Goal: Task Accomplishment & Management: Manage account settings

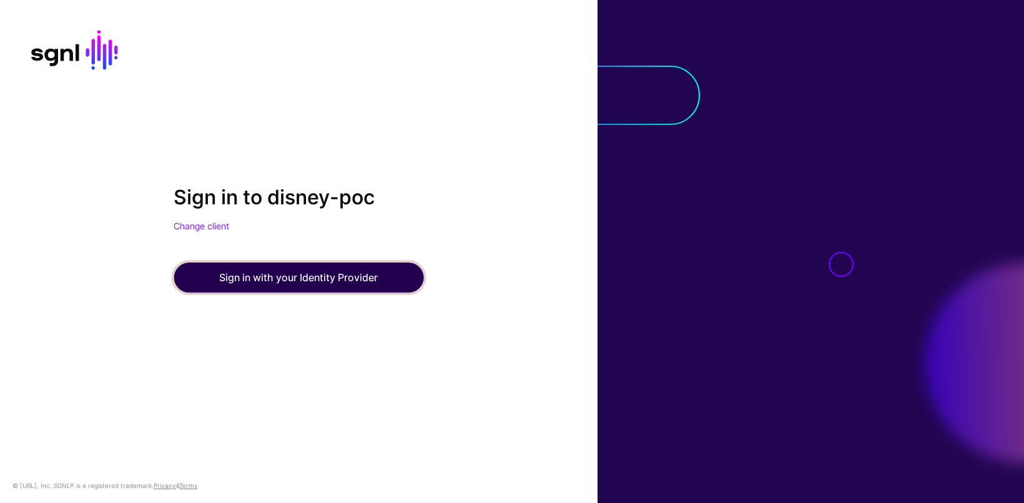
click at [332, 277] on button "Sign in with your Identity Provider" at bounding box center [299, 277] width 250 height 30
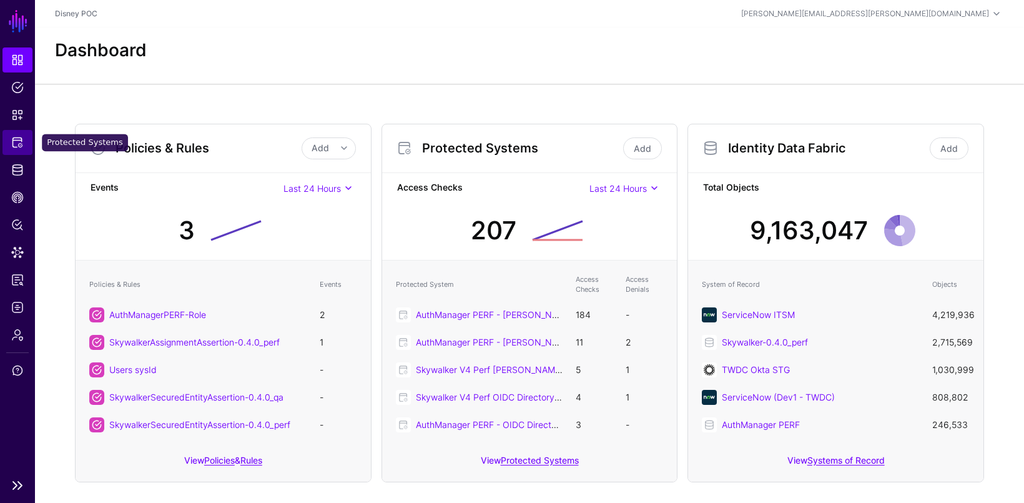
click at [9, 144] on link "Protected Systems" at bounding box center [17, 142] width 30 height 25
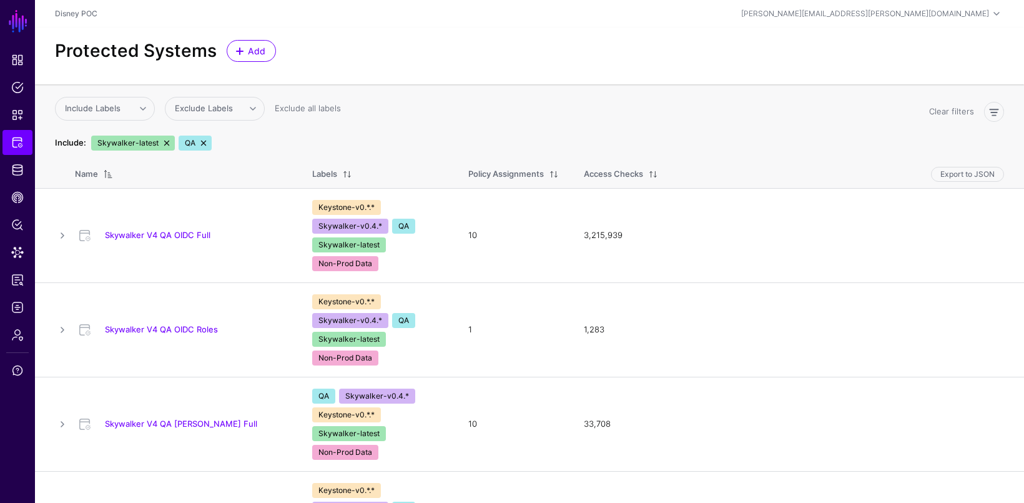
click at [205, 143] on link at bounding box center [204, 143] width 10 height 10
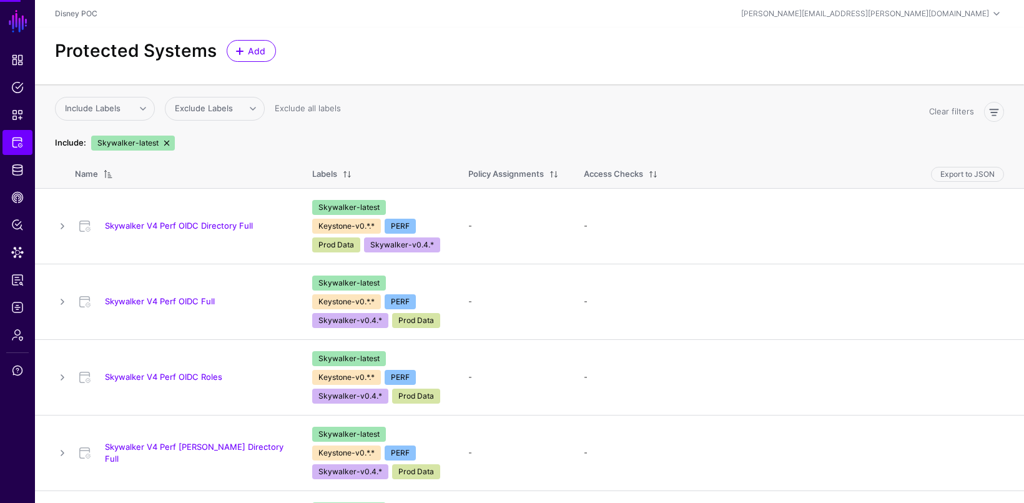
click at [164, 138] on link at bounding box center [167, 143] width 10 height 10
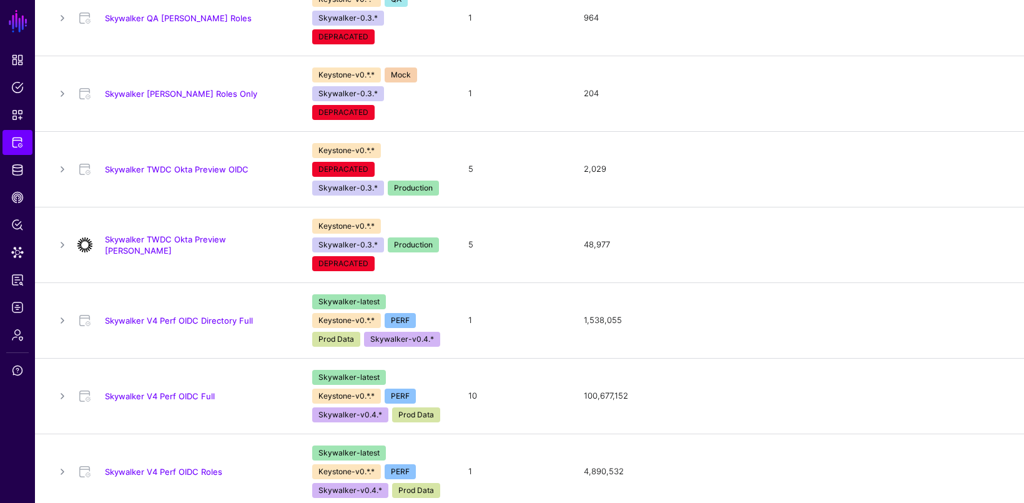
scroll to position [1799, 0]
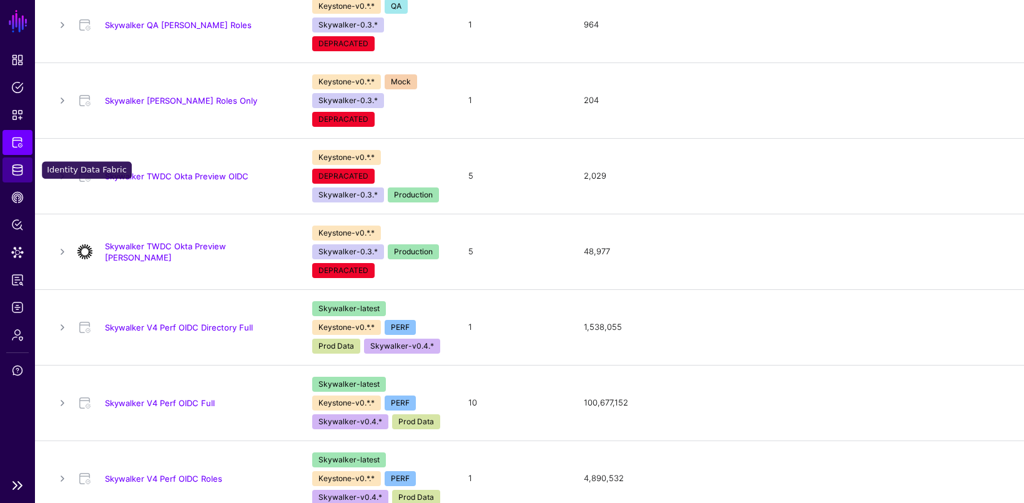
click at [26, 162] on link "Identity Data Fabric" at bounding box center [17, 169] width 30 height 25
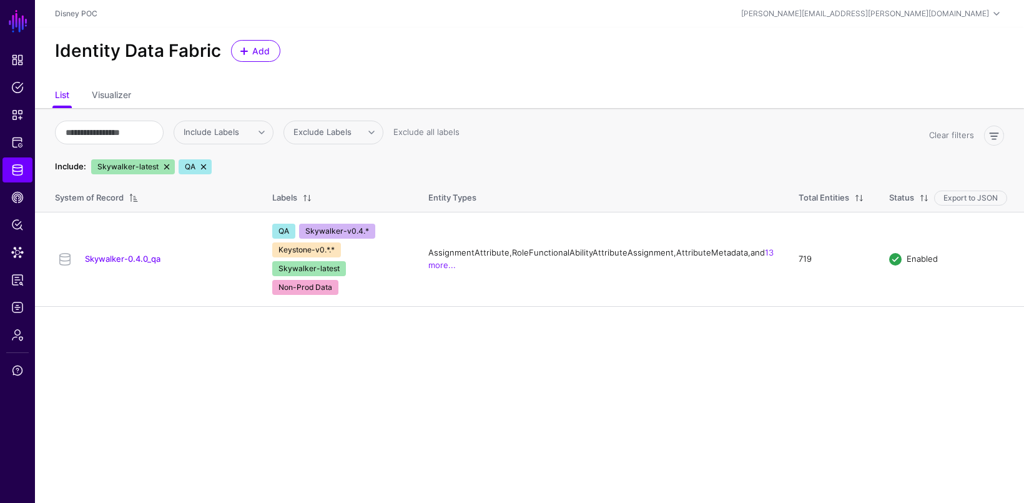
click at [167, 167] on link at bounding box center [167, 167] width 10 height 10
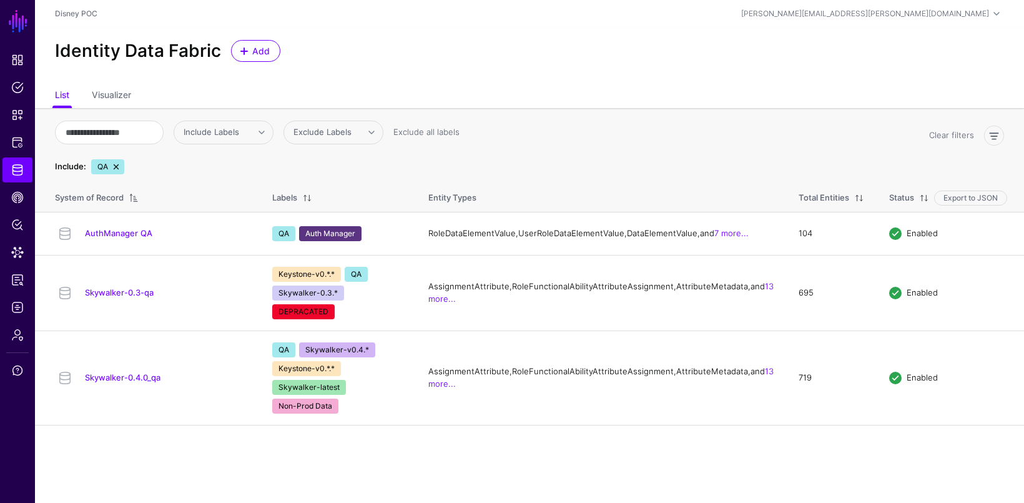
click at [119, 164] on link at bounding box center [116, 167] width 10 height 10
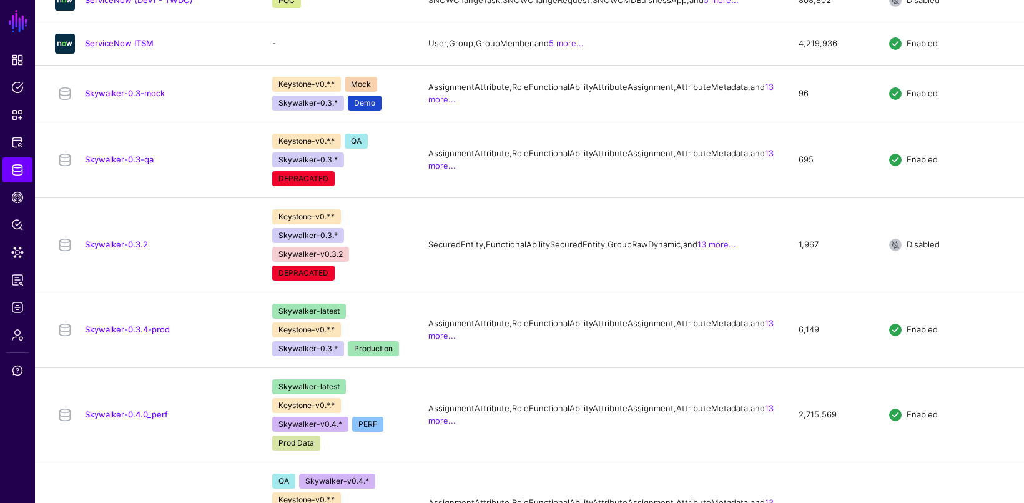
scroll to position [1289, 0]
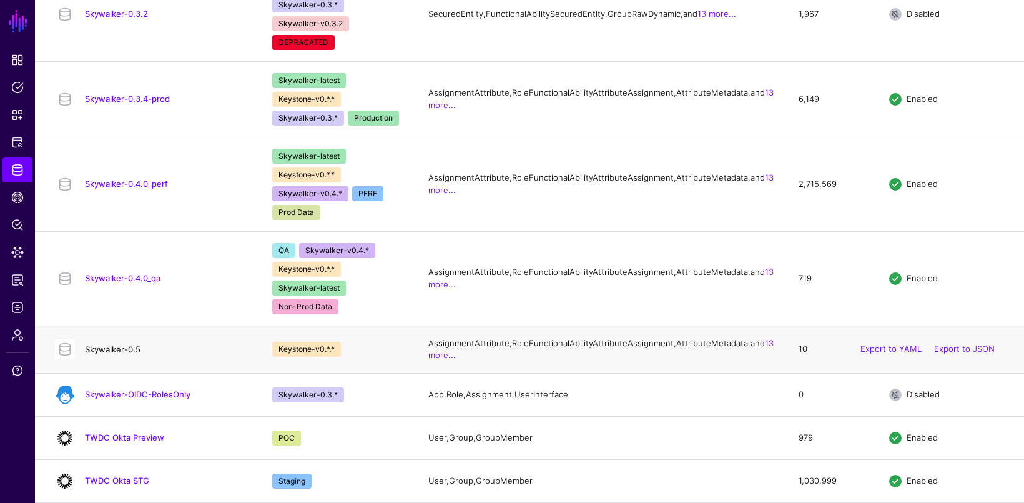
click at [137, 344] on link "Skywalker-0.5" at bounding box center [113, 349] width 56 height 10
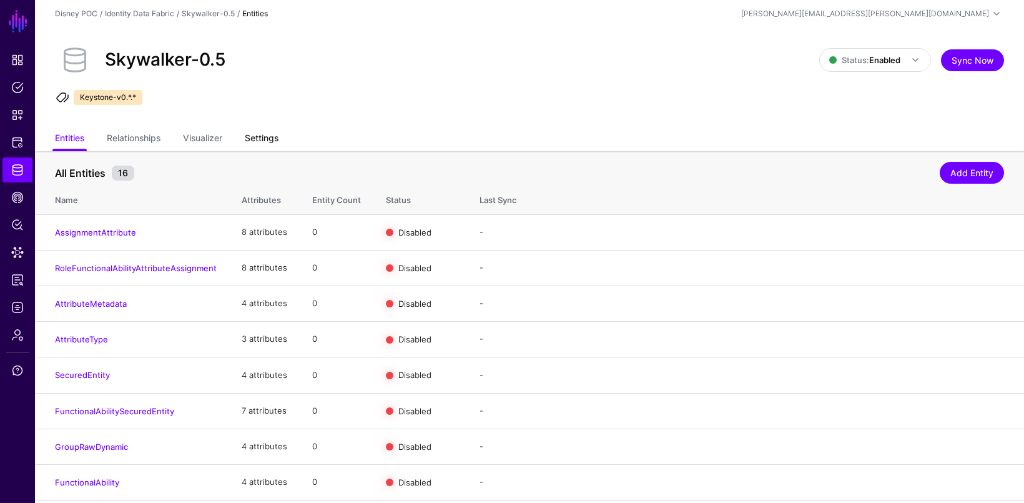
click at [270, 132] on link "Settings" at bounding box center [262, 139] width 34 height 24
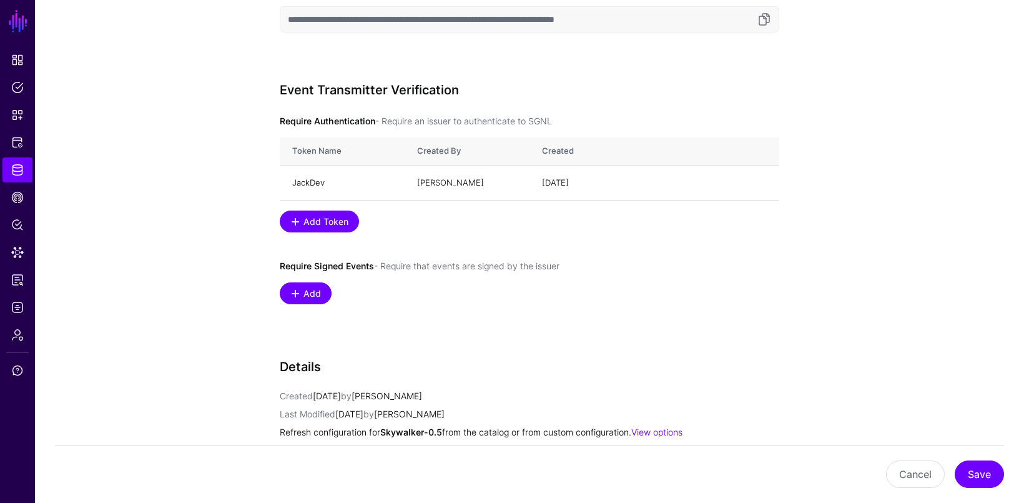
scroll to position [889, 0]
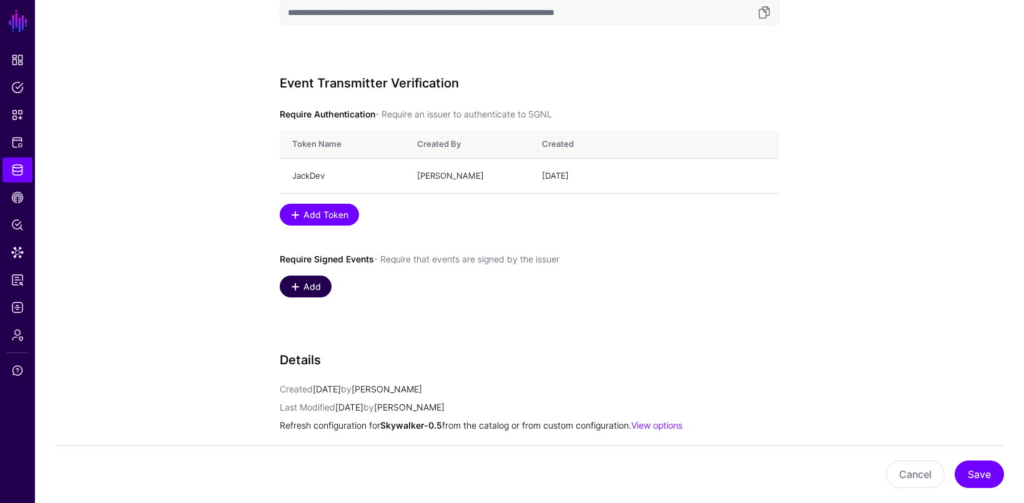
click at [307, 280] on span "Add" at bounding box center [312, 286] width 21 height 13
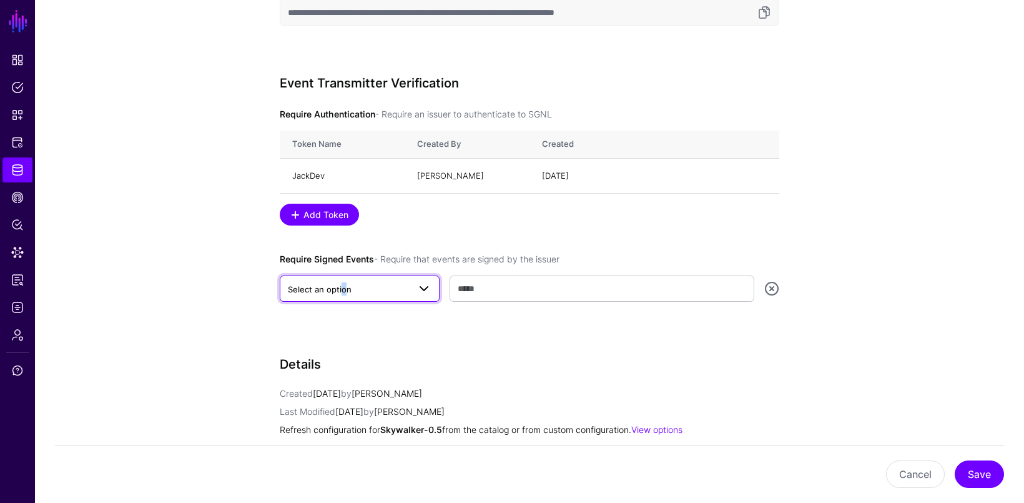
click at [339, 286] on span "Select an option" at bounding box center [320, 289] width 64 height 10
